Goal: Task Accomplishment & Management: Manage account settings

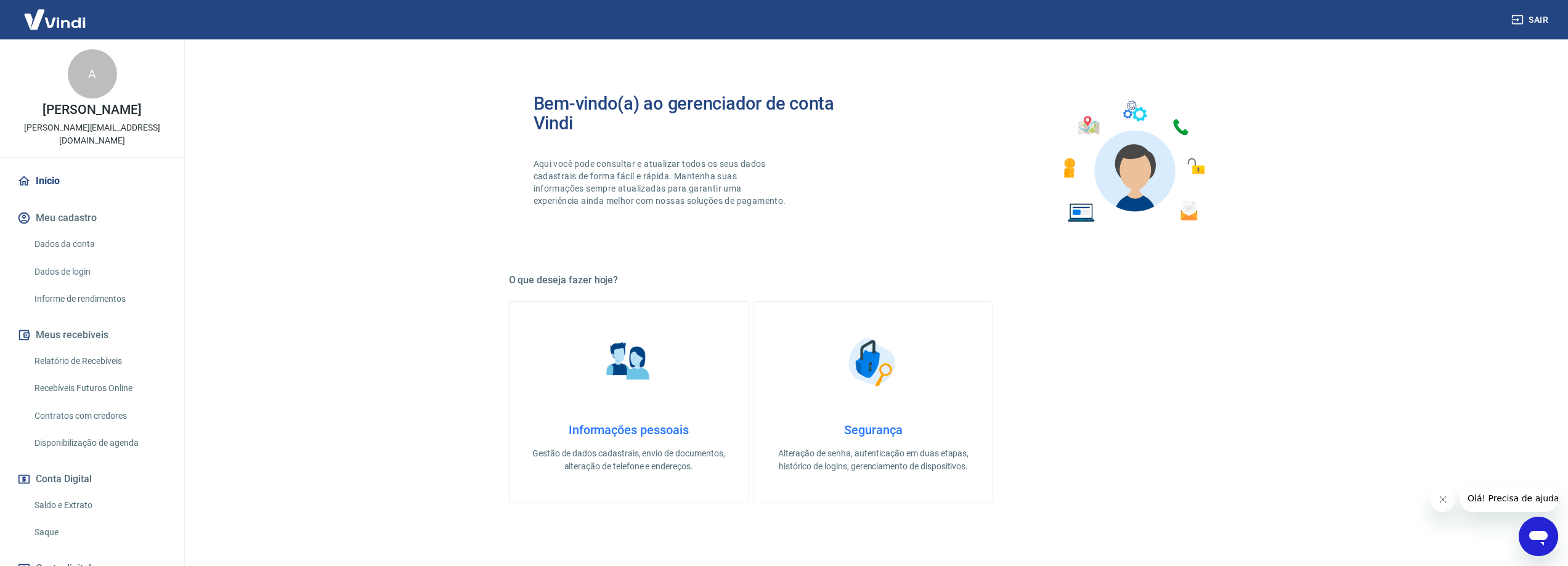
click at [51, 169] on link "Início" at bounding box center [93, 181] width 155 height 27
click at [70, 205] on button "Meu cadastro" at bounding box center [93, 218] width 155 height 27
click at [74, 231] on link "Dados da conta" at bounding box center [99, 243] width 140 height 25
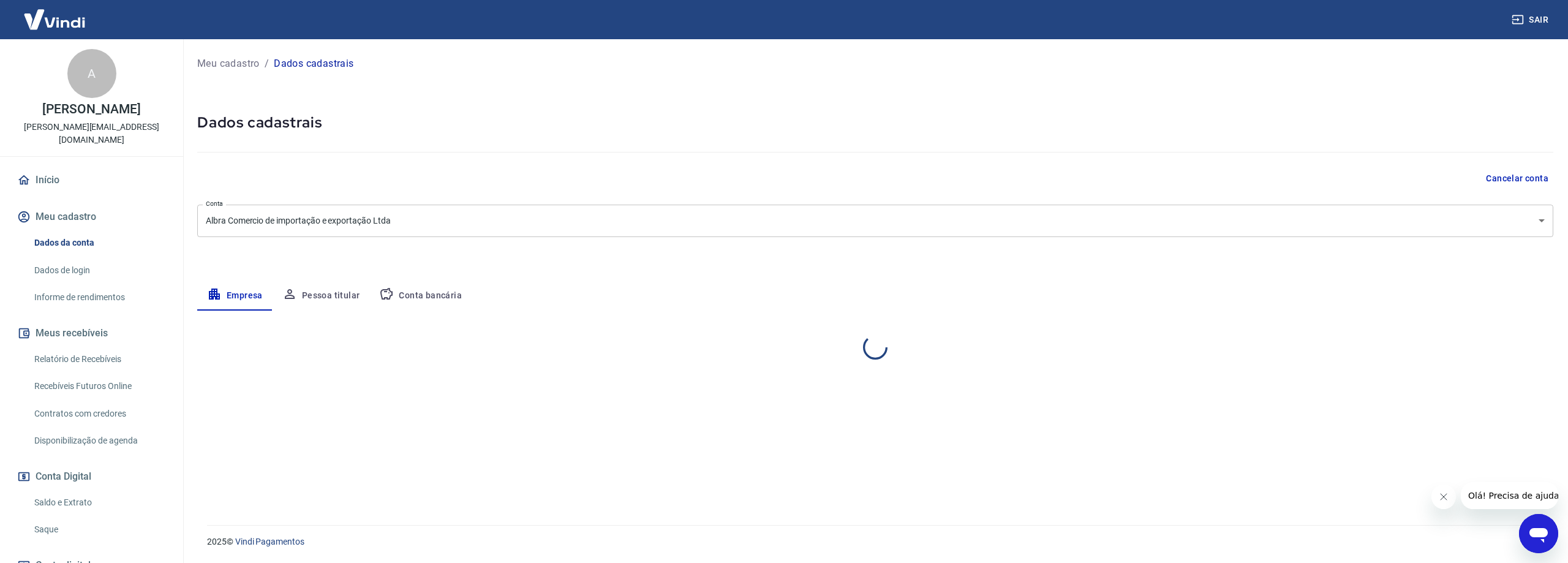
select select "MS"
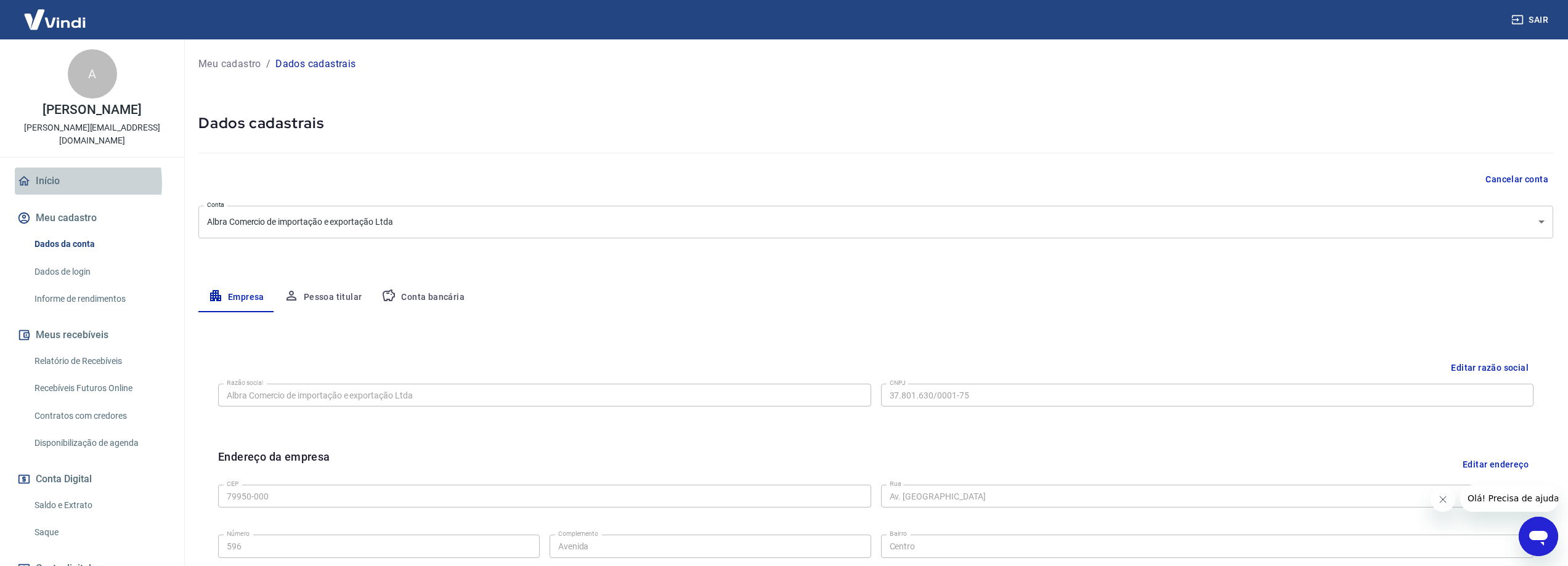
click at [52, 170] on link "Início" at bounding box center [93, 181] width 155 height 27
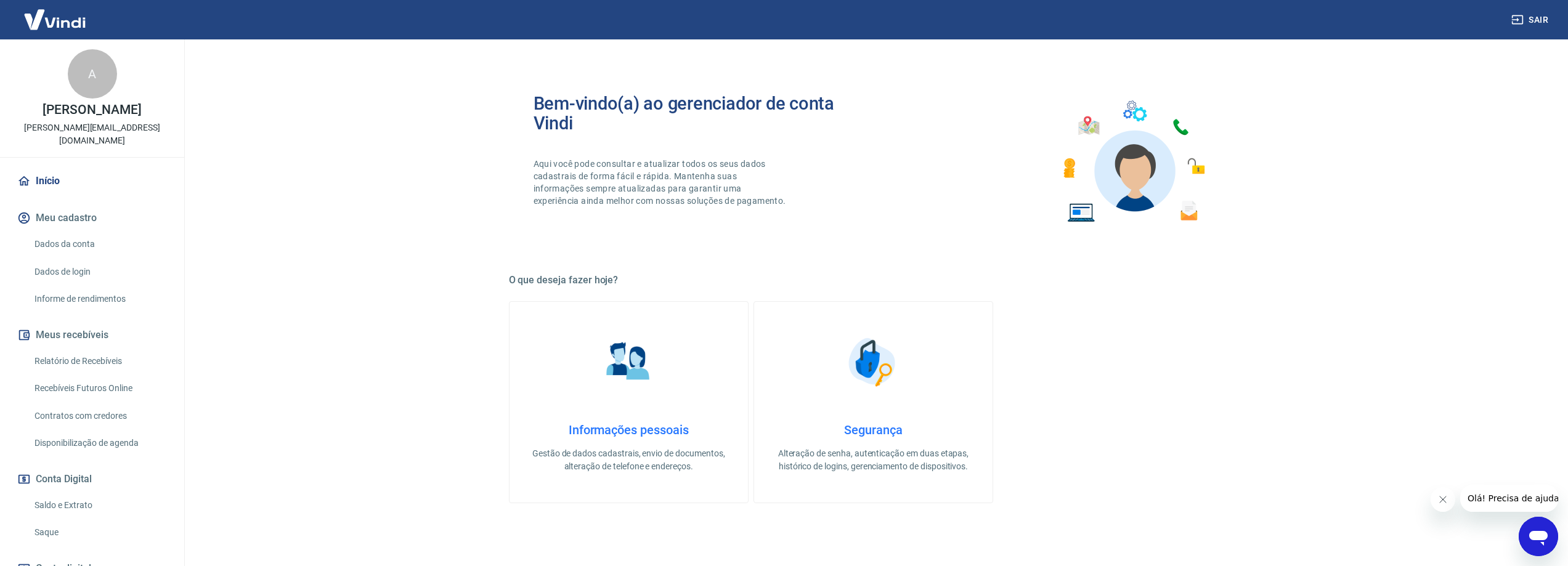
click at [56, 20] on img at bounding box center [55, 20] width 80 height 38
